Goal: Information Seeking & Learning: Learn about a topic

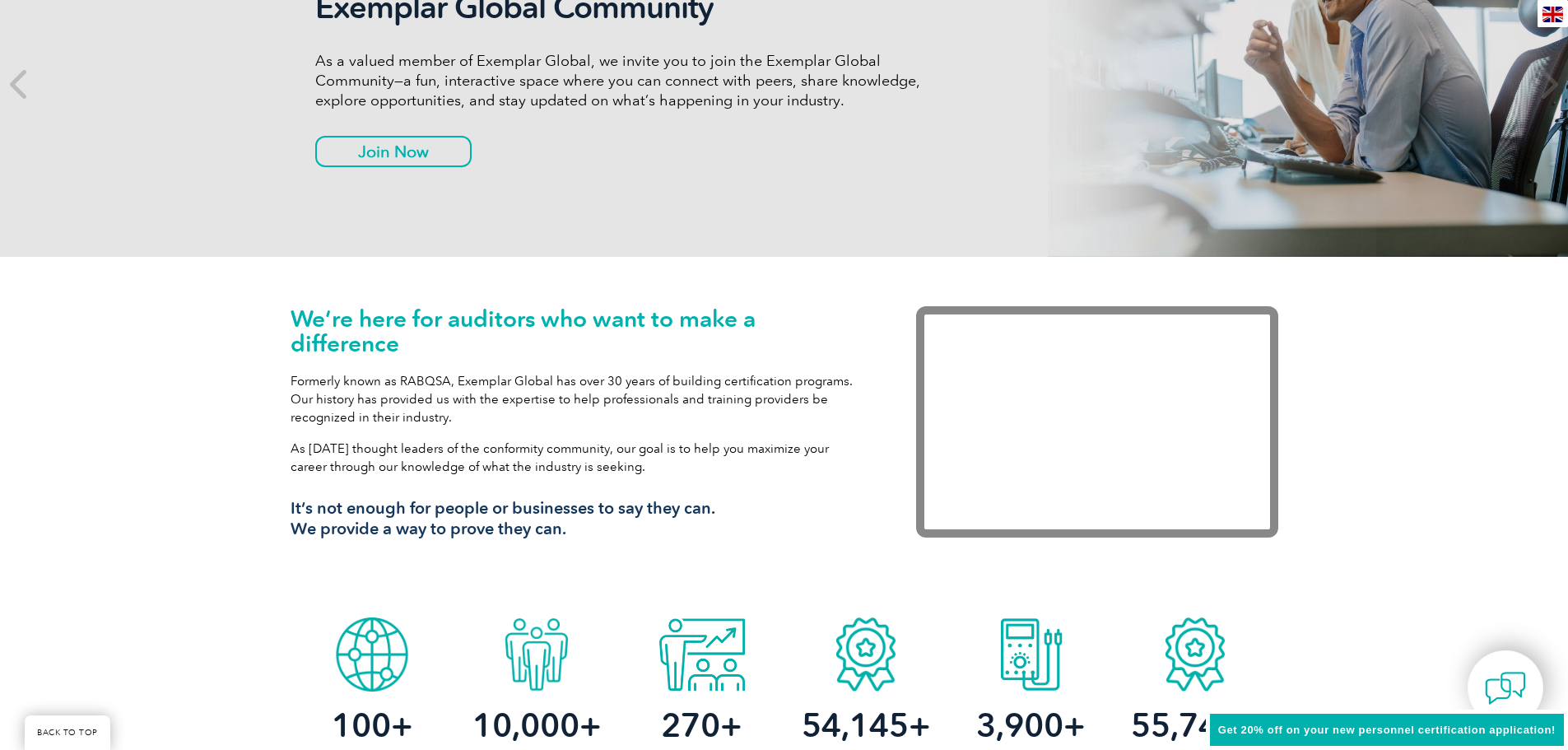
scroll to position [412, 0]
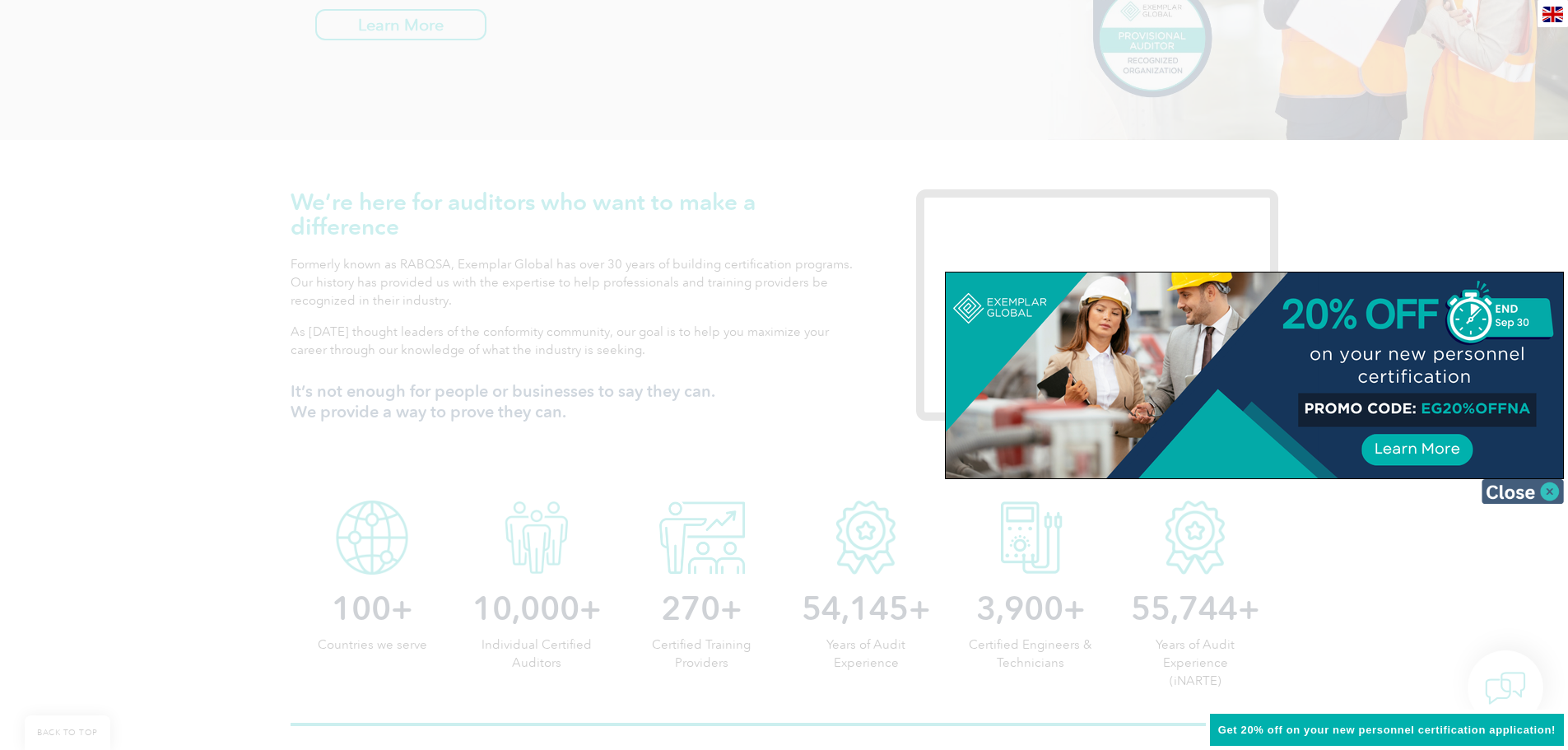
click at [1550, 493] on img at bounding box center [1522, 491] width 82 height 25
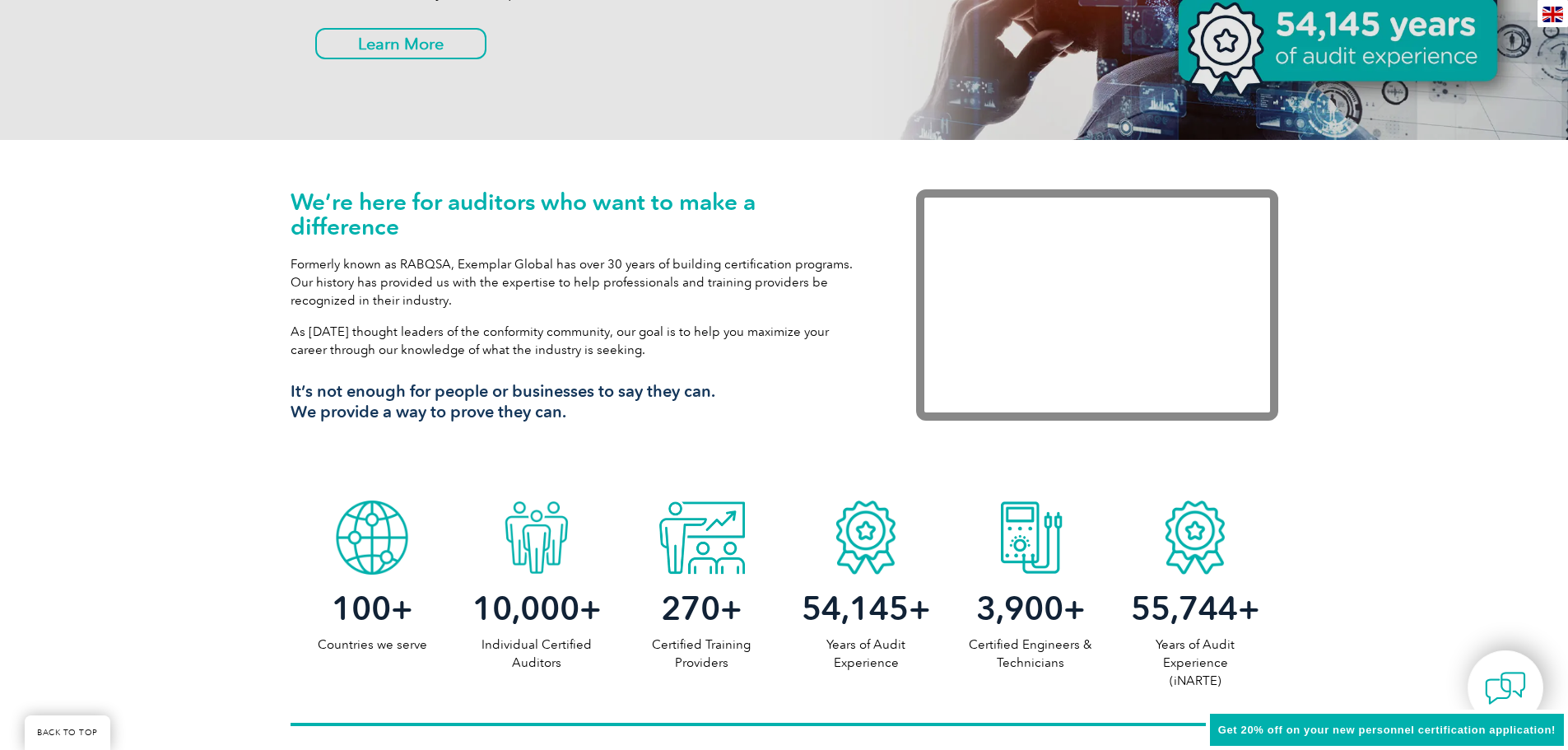
scroll to position [0, 0]
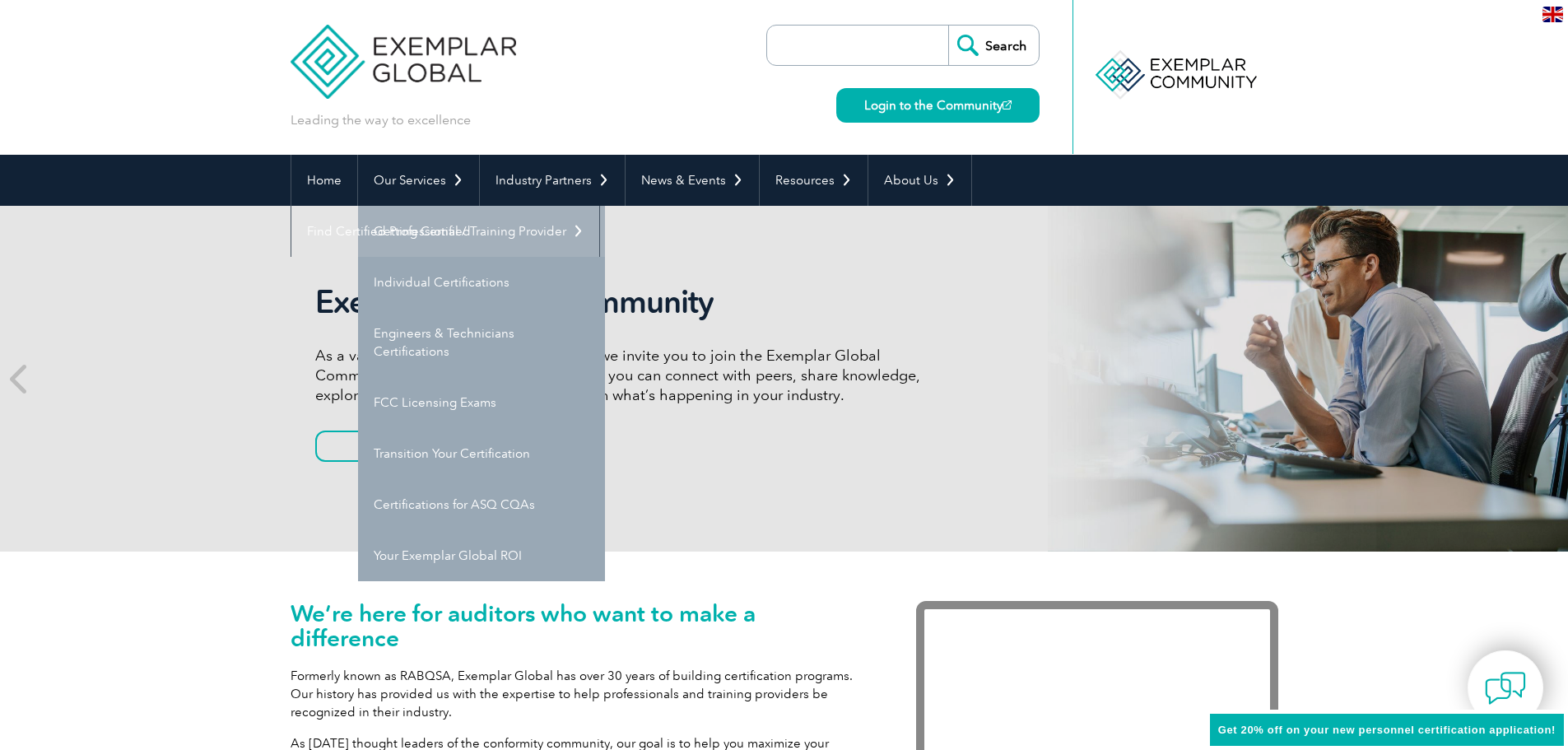
click at [404, 218] on link "Getting Certified" at bounding box center [482, 231] width 247 height 51
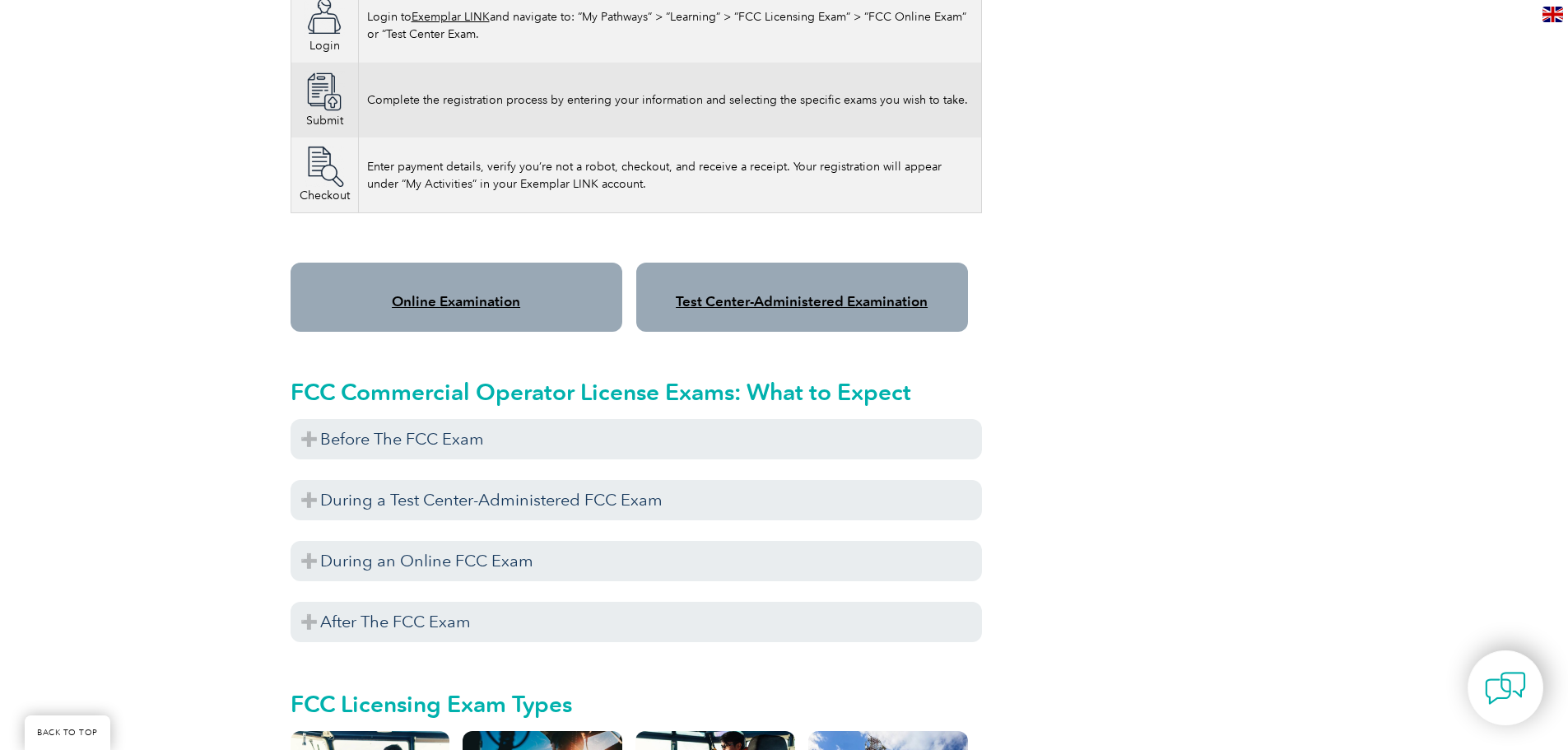
scroll to position [1235, 0]
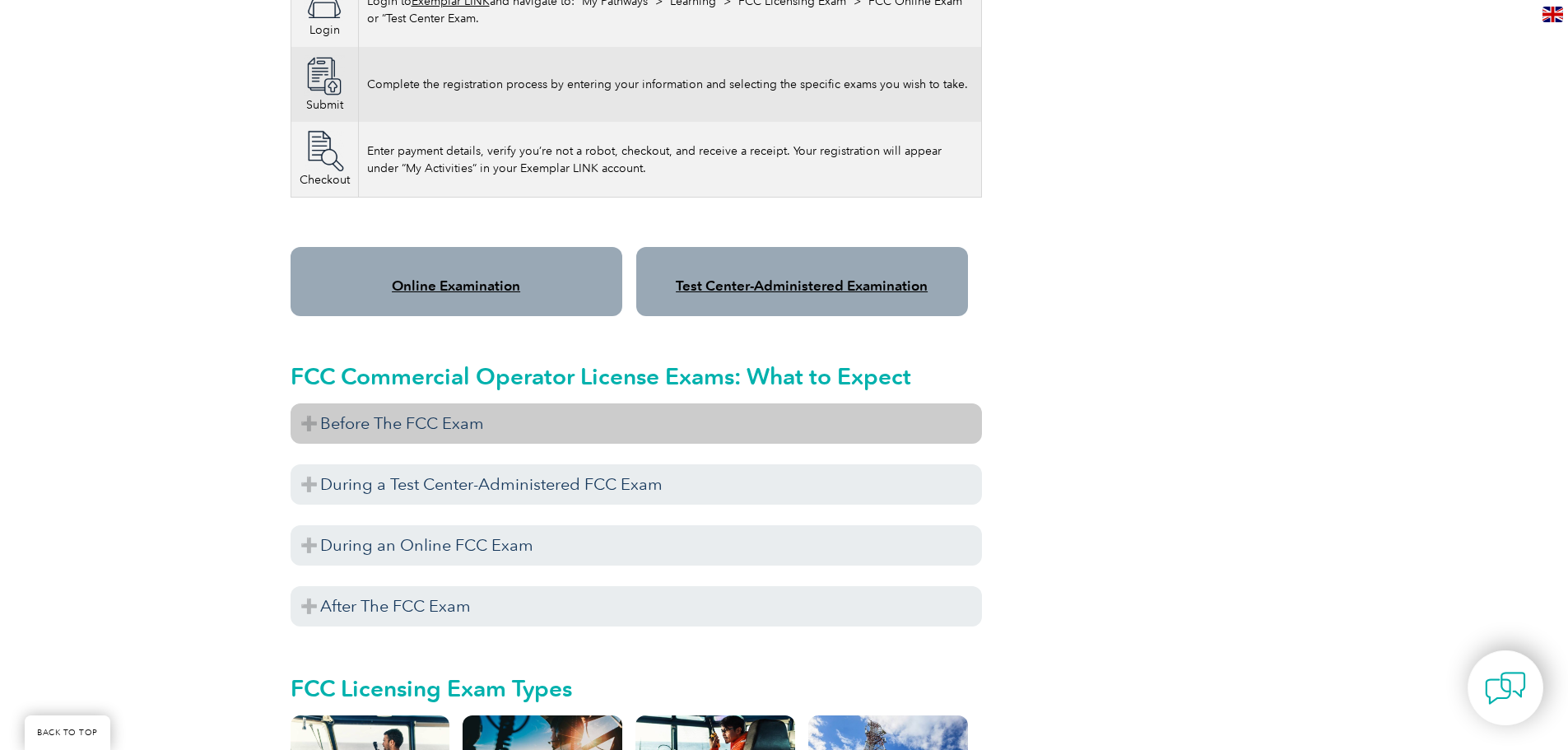
click at [314, 403] on h3 "Before The FCC Exam" at bounding box center [635, 423] width 691 height 41
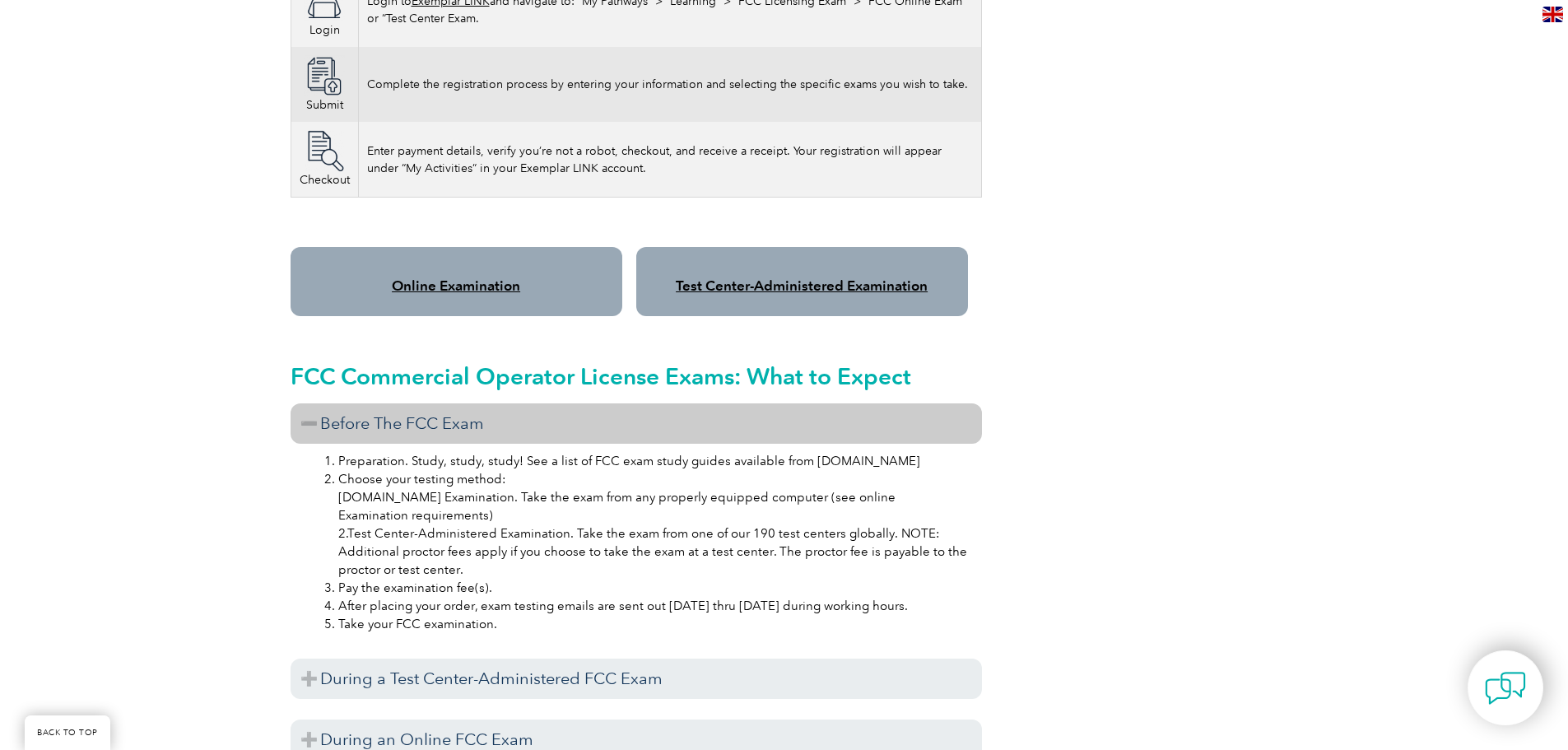
click at [314, 403] on h3 "Before The FCC Exam" at bounding box center [635, 423] width 691 height 41
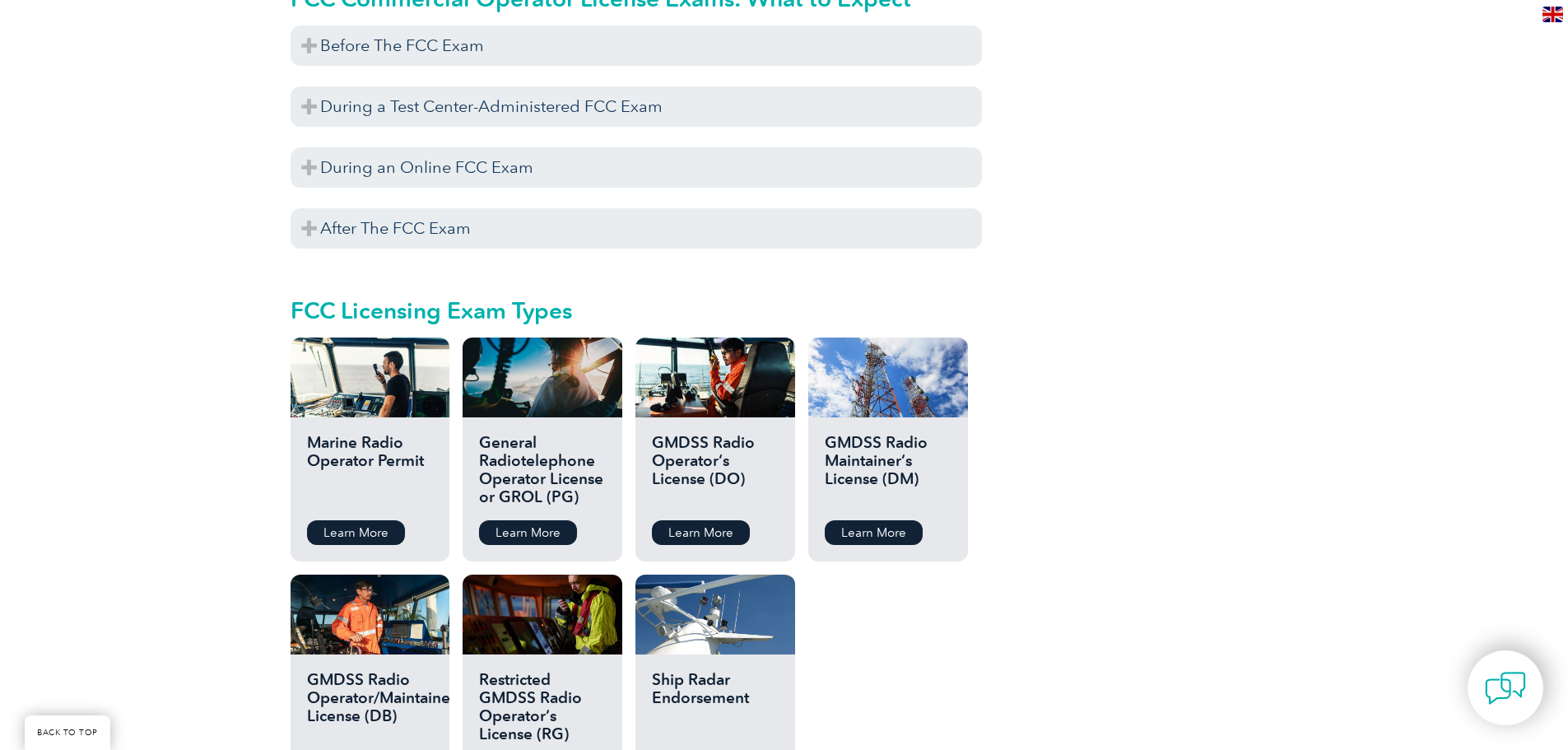
scroll to position [1646, 0]
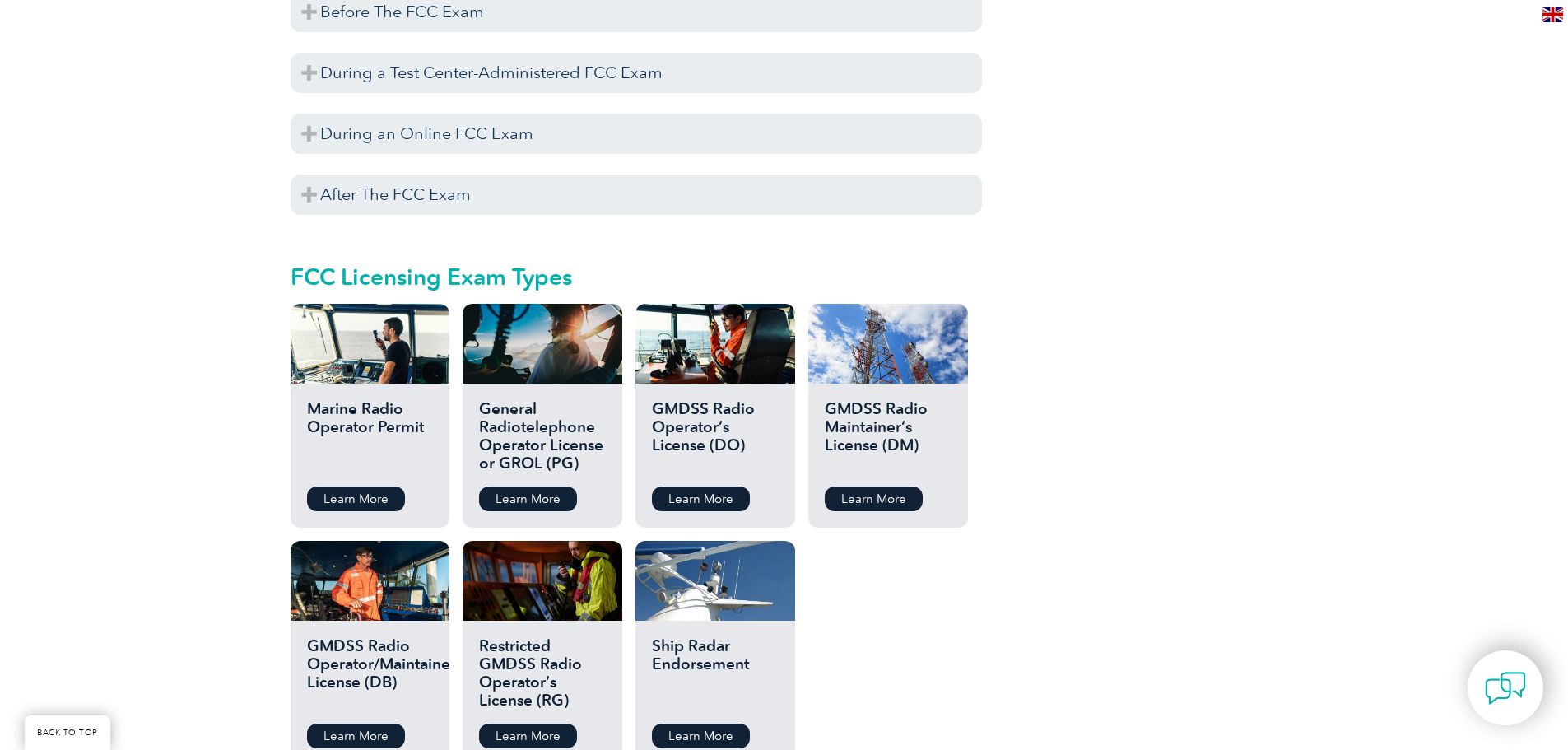
click at [888, 400] on h2 "GMDSS Radio Maintainer’s License (DM)" at bounding box center [888, 436] width 126 height 74
click at [874, 486] on link "Learn More" at bounding box center [874, 499] width 98 height 25
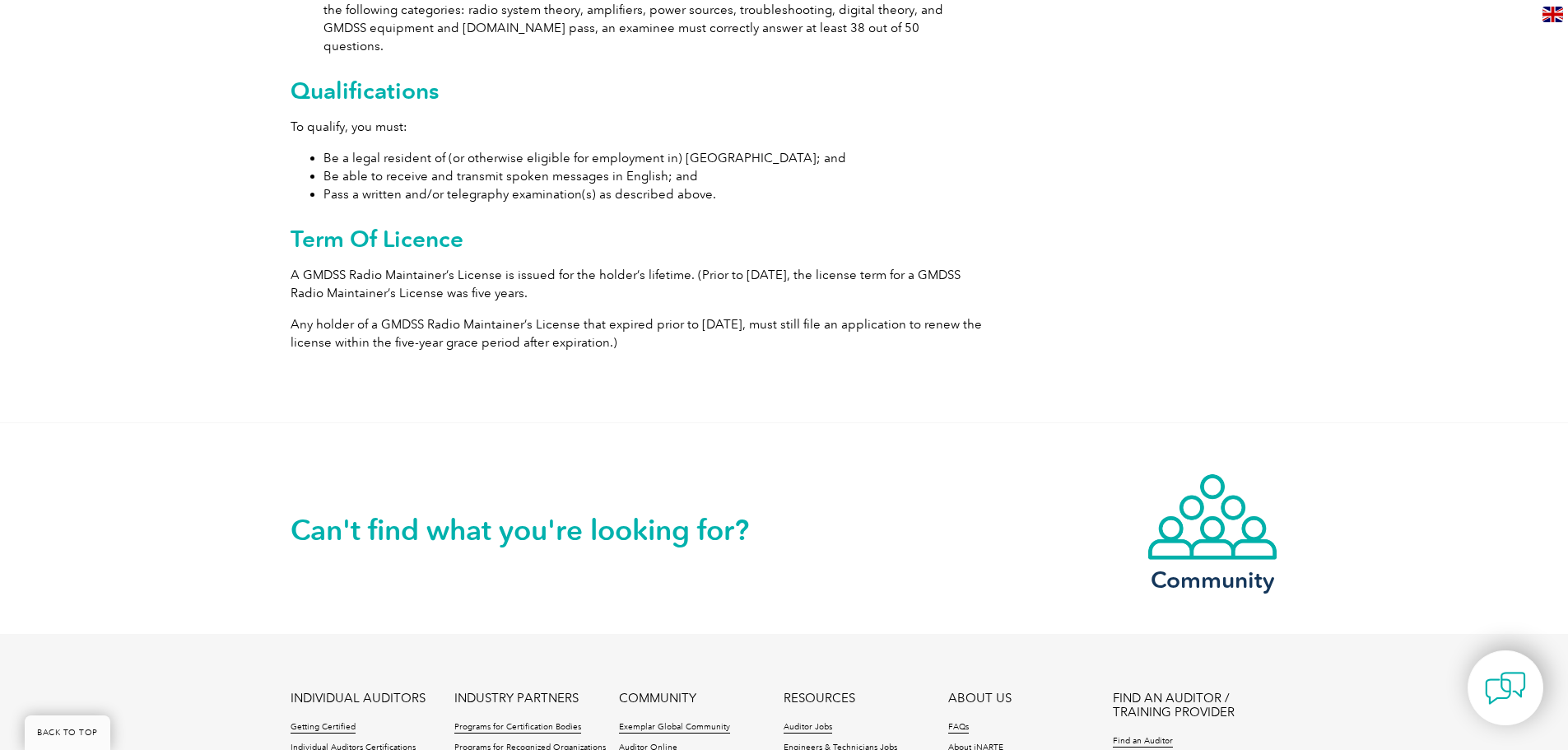
scroll to position [660, 0]
